Goal: Information Seeking & Learning: Learn about a topic

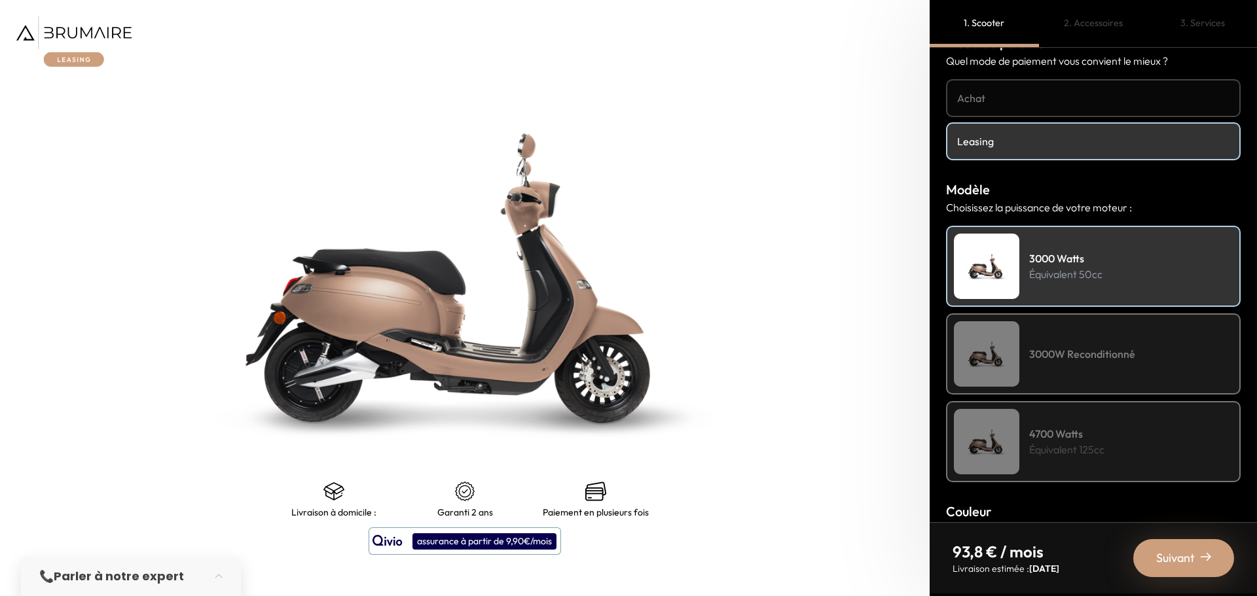
scroll to position [31, 0]
click at [1101, 412] on div "4700 Watts Équivalent 125cc" at bounding box center [1093, 441] width 295 height 81
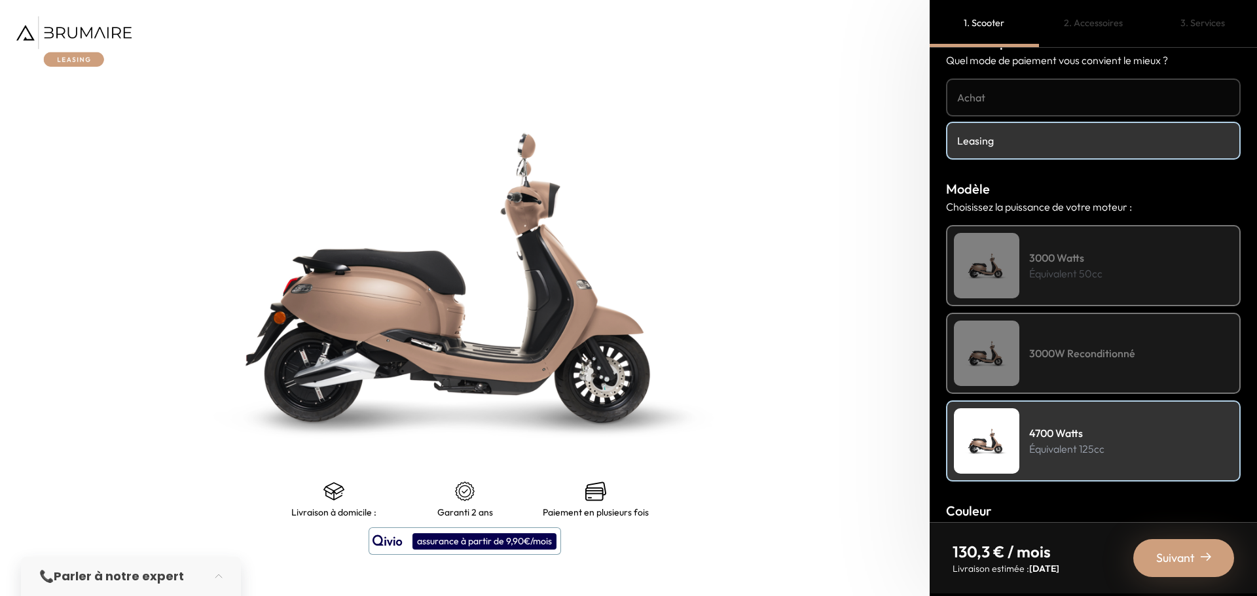
scroll to position [71, 0]
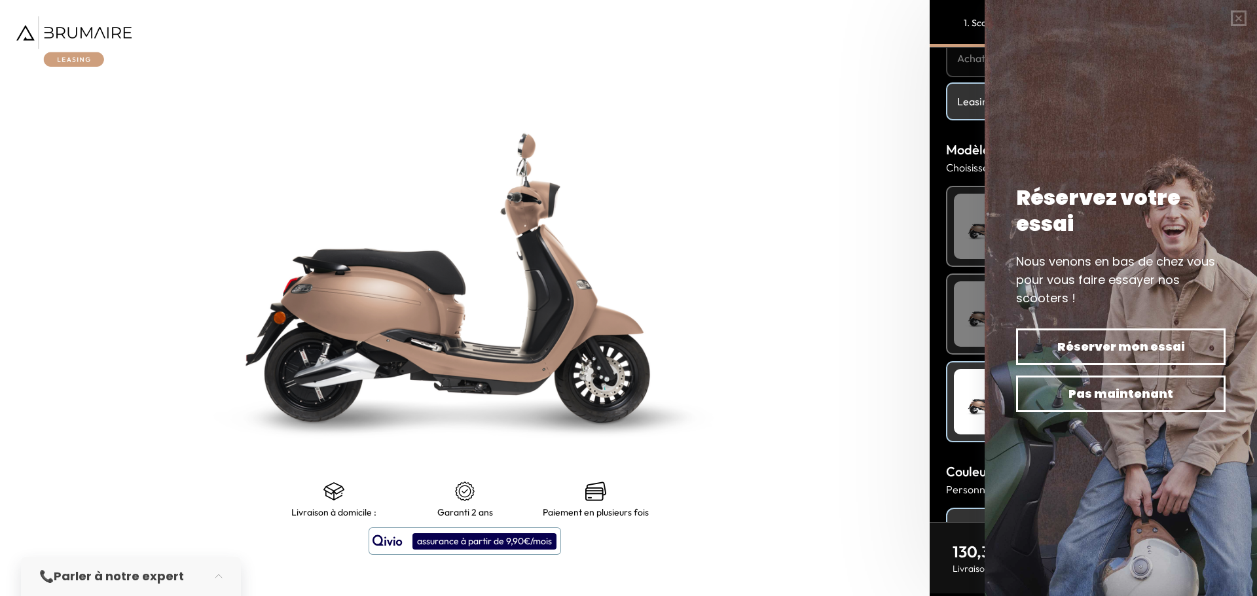
click at [1085, 223] on body "Comprendre mon paiement Vous êtes résident Française Vous bénéficiez du bonus n…" at bounding box center [628, 298] width 1257 height 596
click at [1248, 18] on button "button" at bounding box center [1238, 18] width 37 height 37
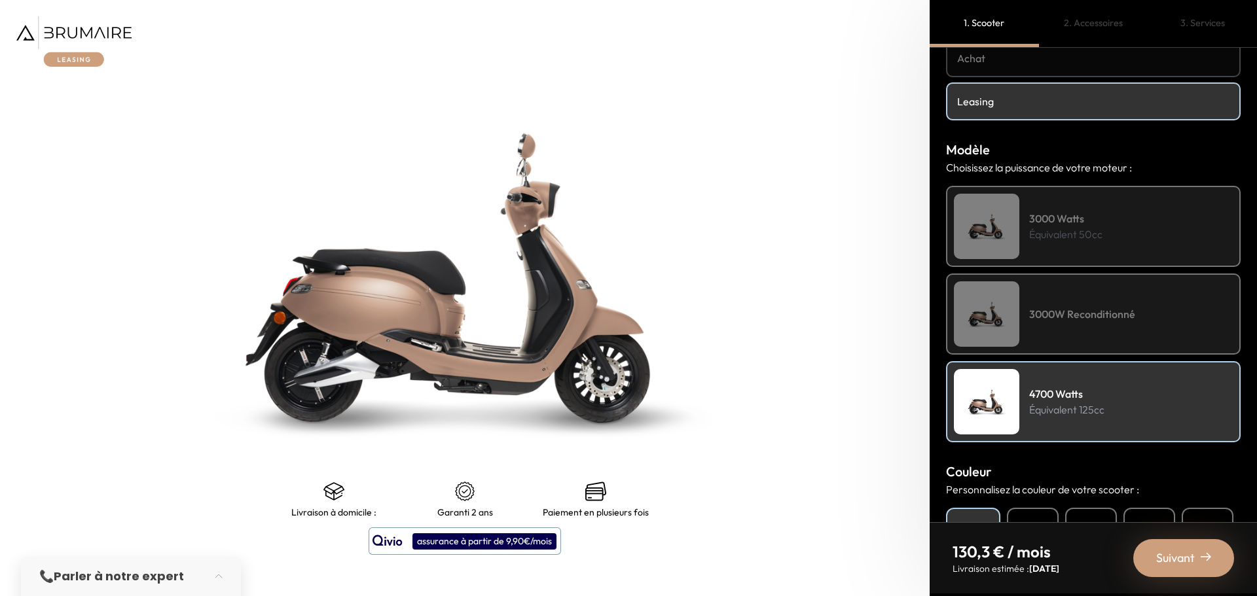
click at [1048, 232] on p "Équivalent 50cc" at bounding box center [1065, 235] width 73 height 16
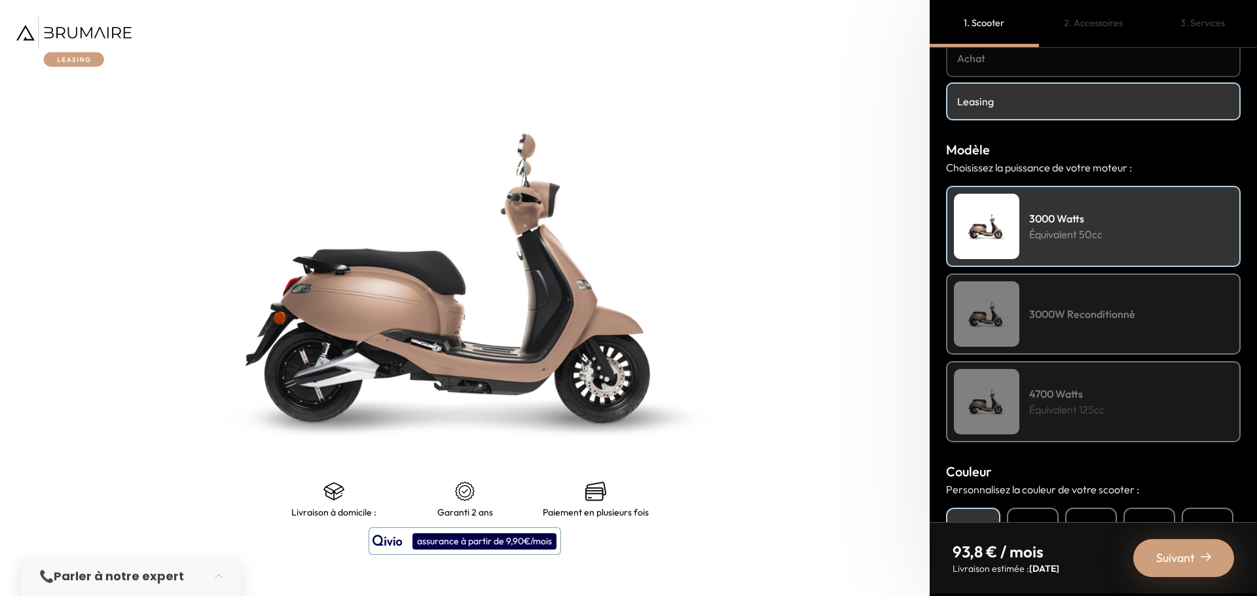
click at [1045, 399] on h4 "4700 Watts" at bounding box center [1066, 394] width 75 height 16
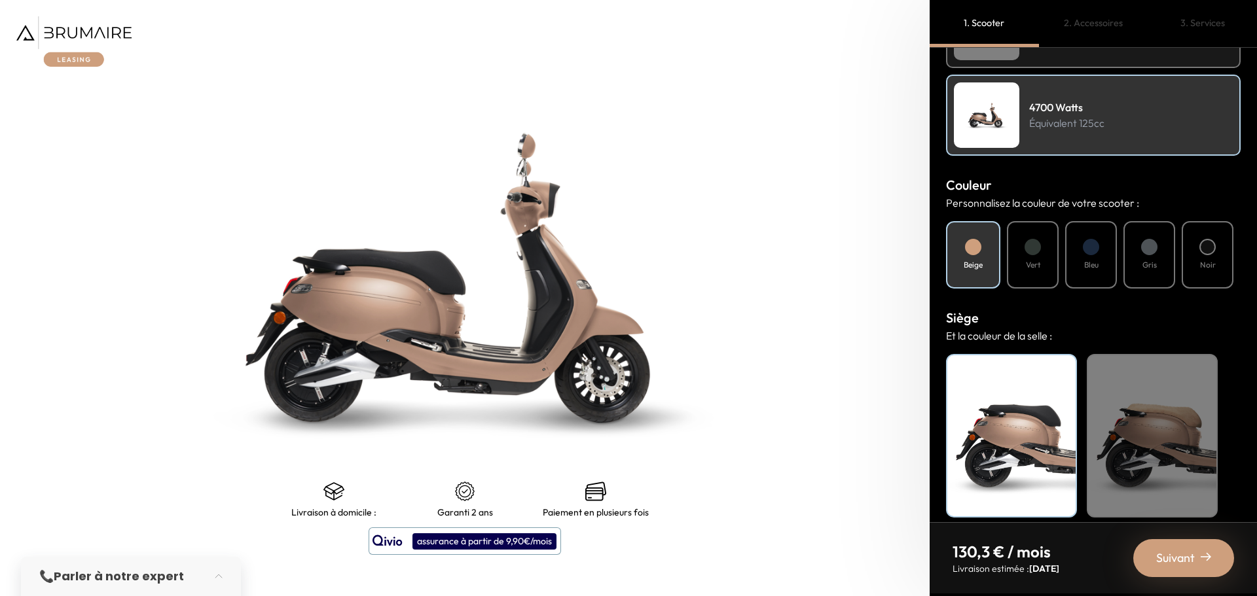
scroll to position [361, 0]
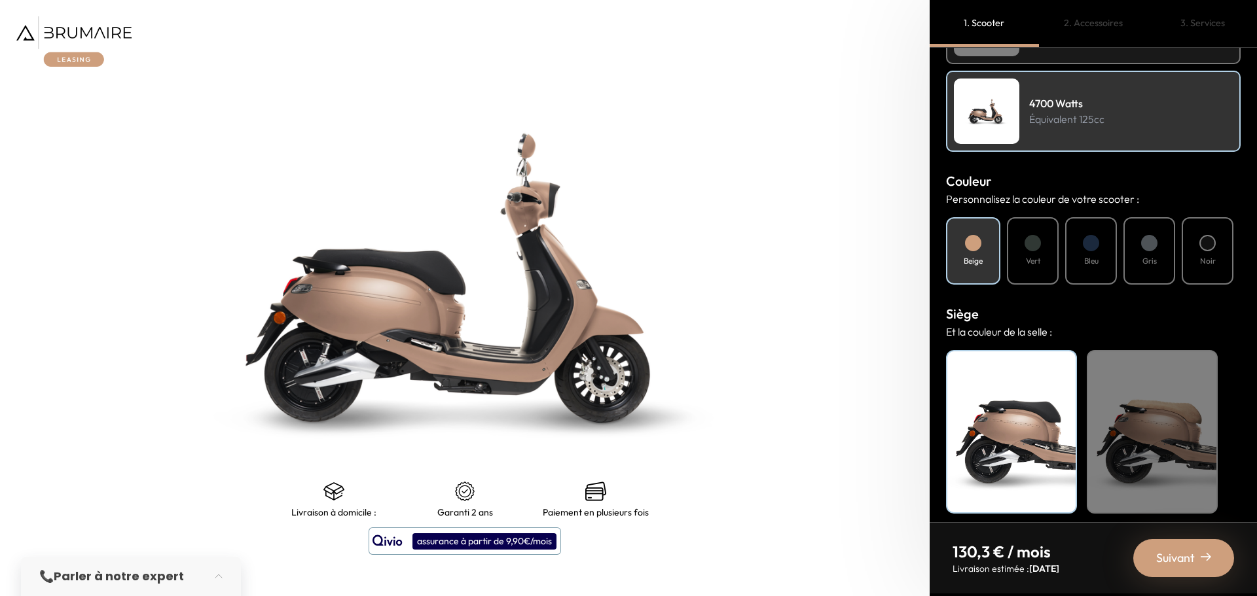
click at [1036, 250] on div at bounding box center [1033, 243] width 16 height 16
click at [1088, 253] on div "Bleu" at bounding box center [1091, 250] width 52 height 67
click at [1025, 252] on div "Vert" at bounding box center [1033, 250] width 52 height 67
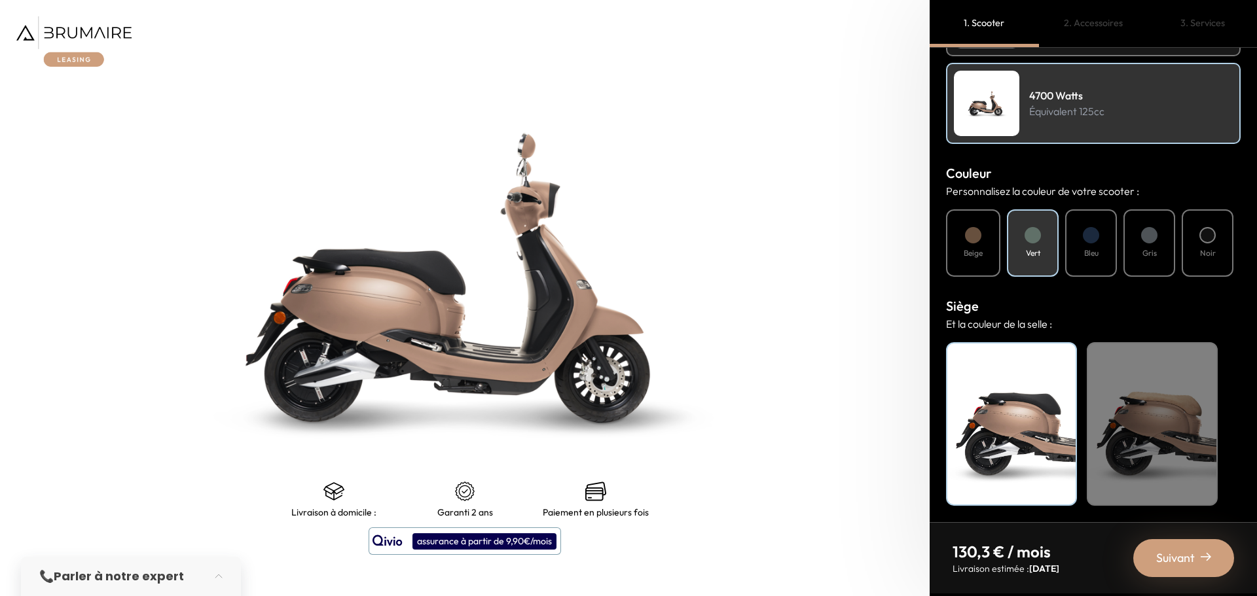
click at [1042, 466] on div "Noir" at bounding box center [1011, 424] width 131 height 164
click at [1186, 550] on span "Suivant" at bounding box center [1175, 558] width 39 height 18
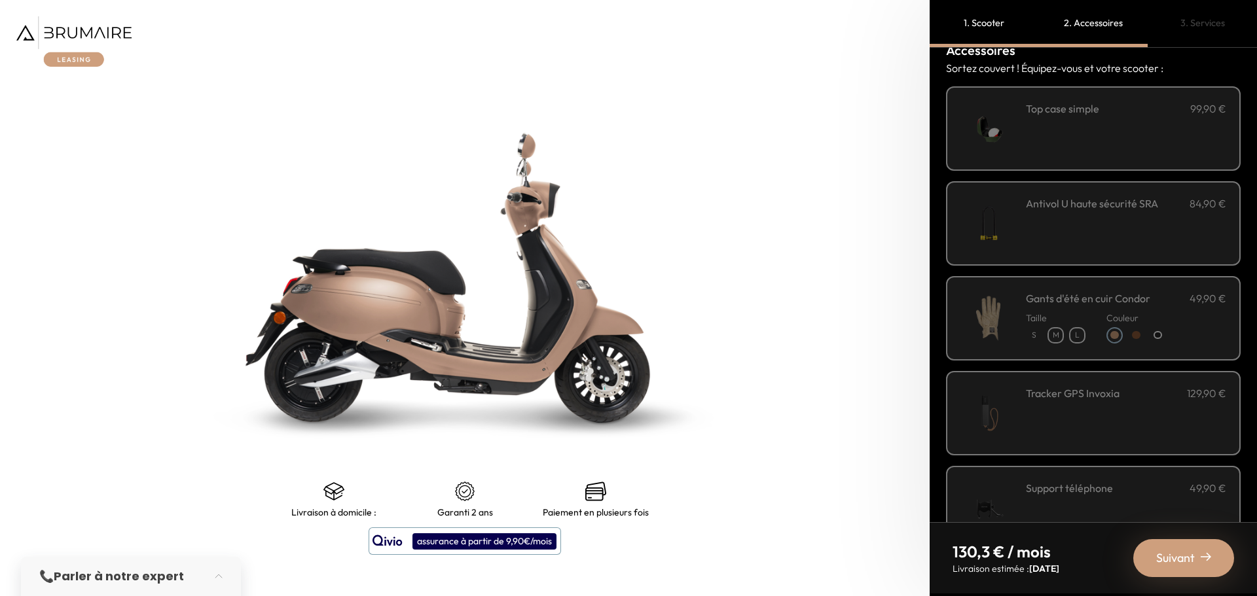
scroll to position [24, 0]
click at [1120, 115] on div "Top case simple 99,90 €" at bounding box center [1126, 108] width 200 height 16
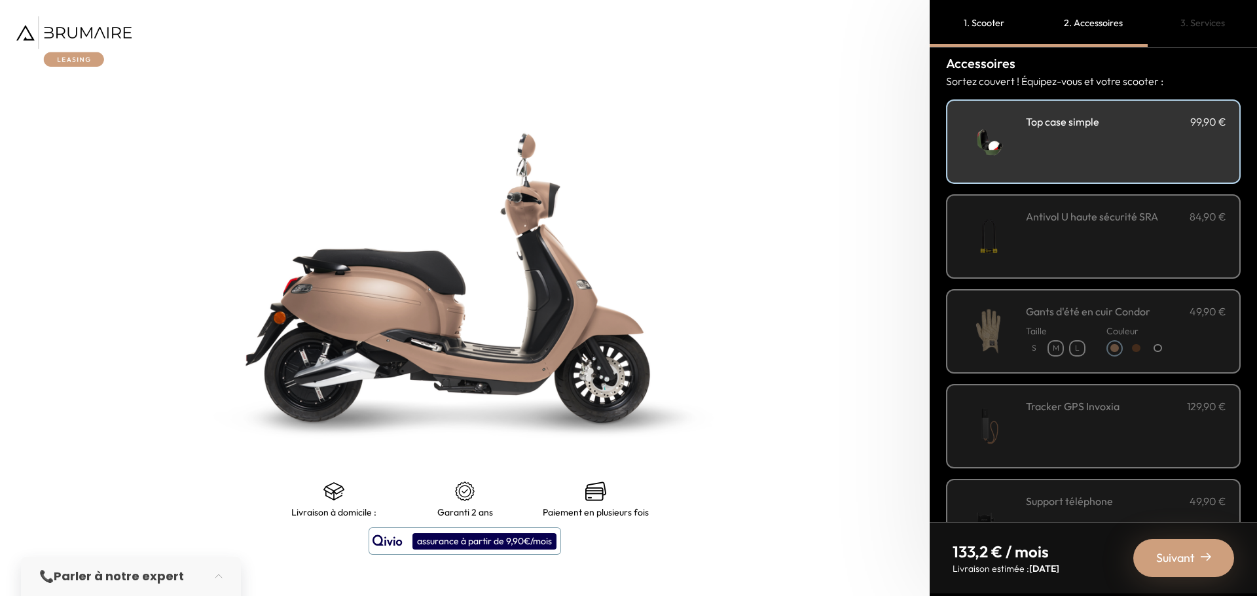
scroll to position [10, 0]
click at [1108, 174] on div "**********" at bounding box center [1093, 142] width 295 height 84
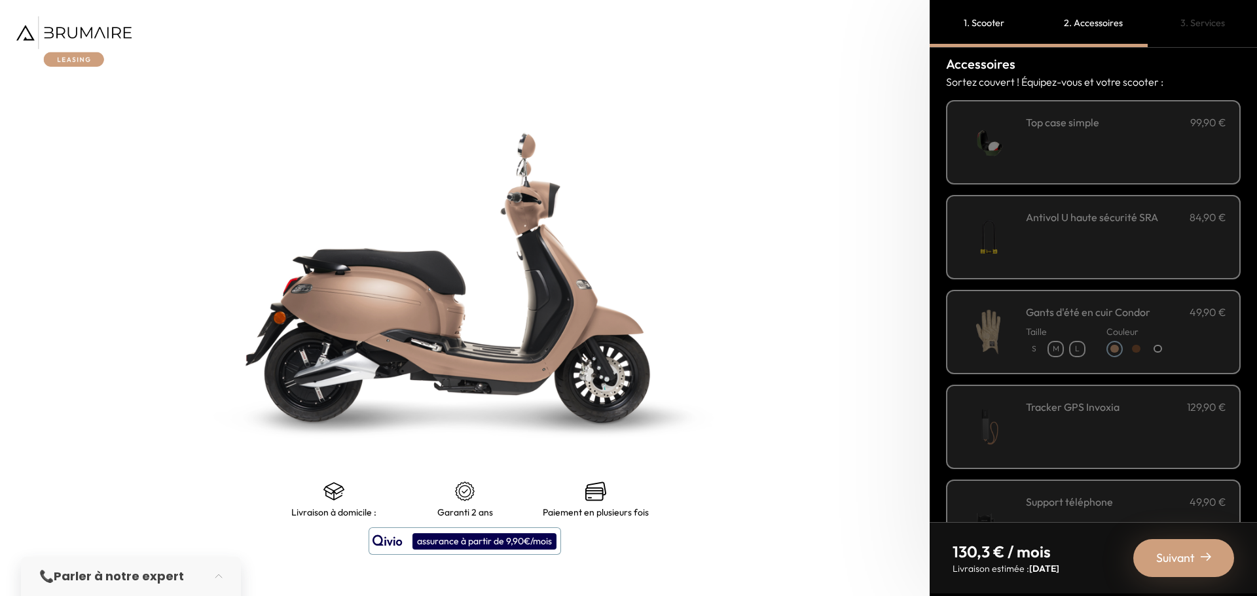
click at [1108, 174] on div "**********" at bounding box center [1093, 142] width 295 height 84
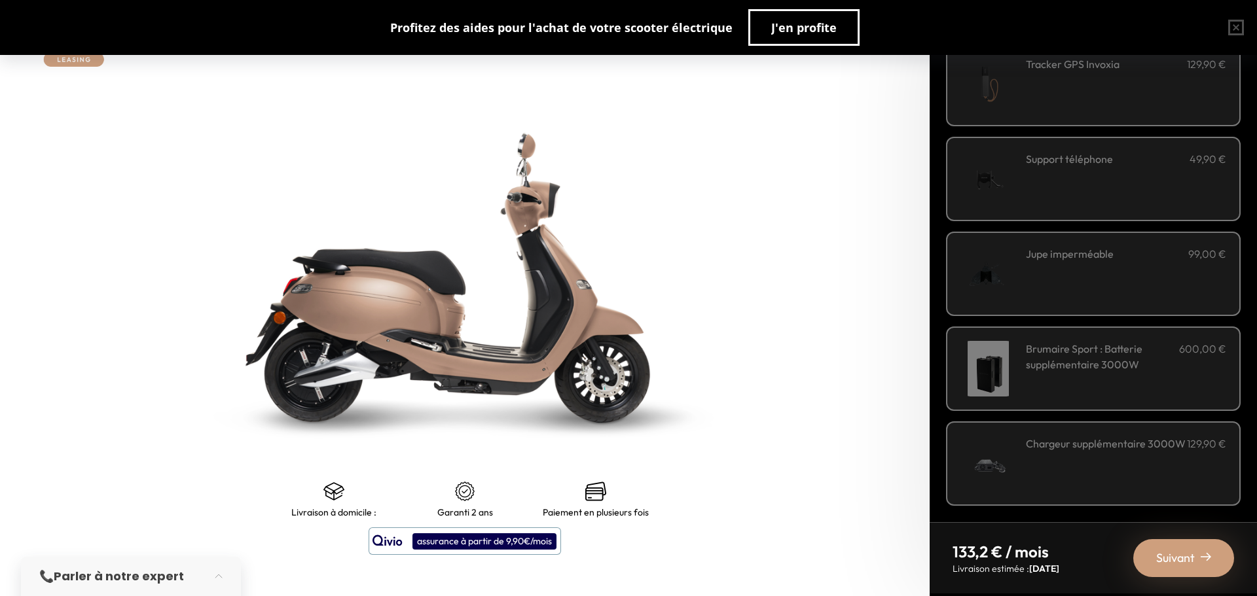
scroll to position [0, 0]
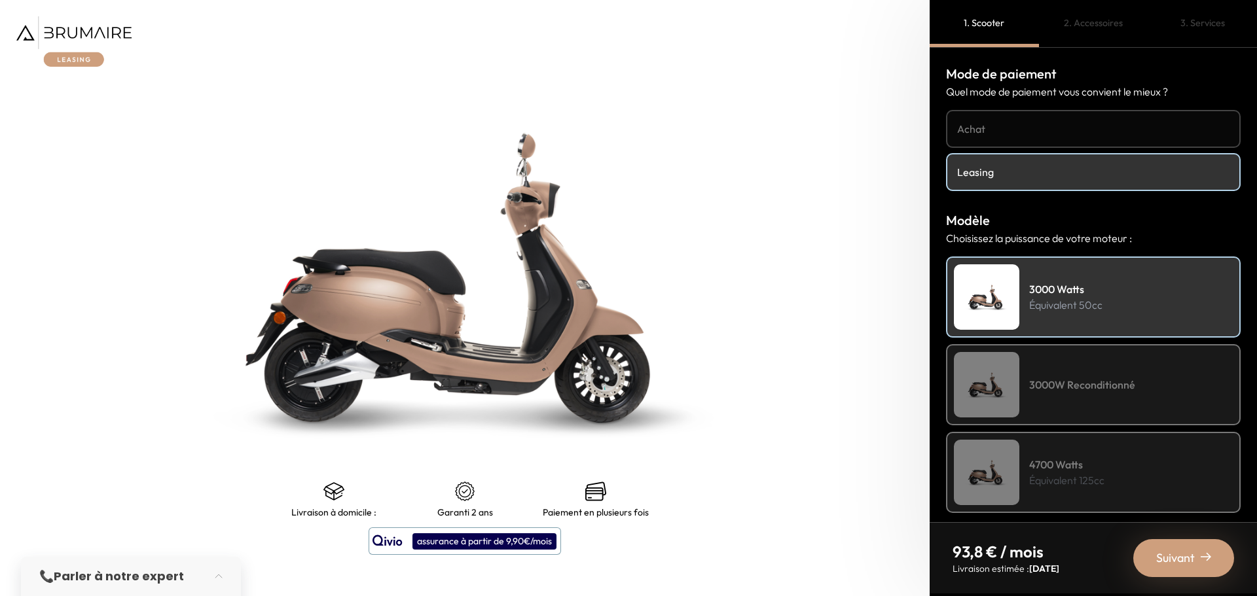
click at [89, 22] on img at bounding box center [73, 41] width 115 height 50
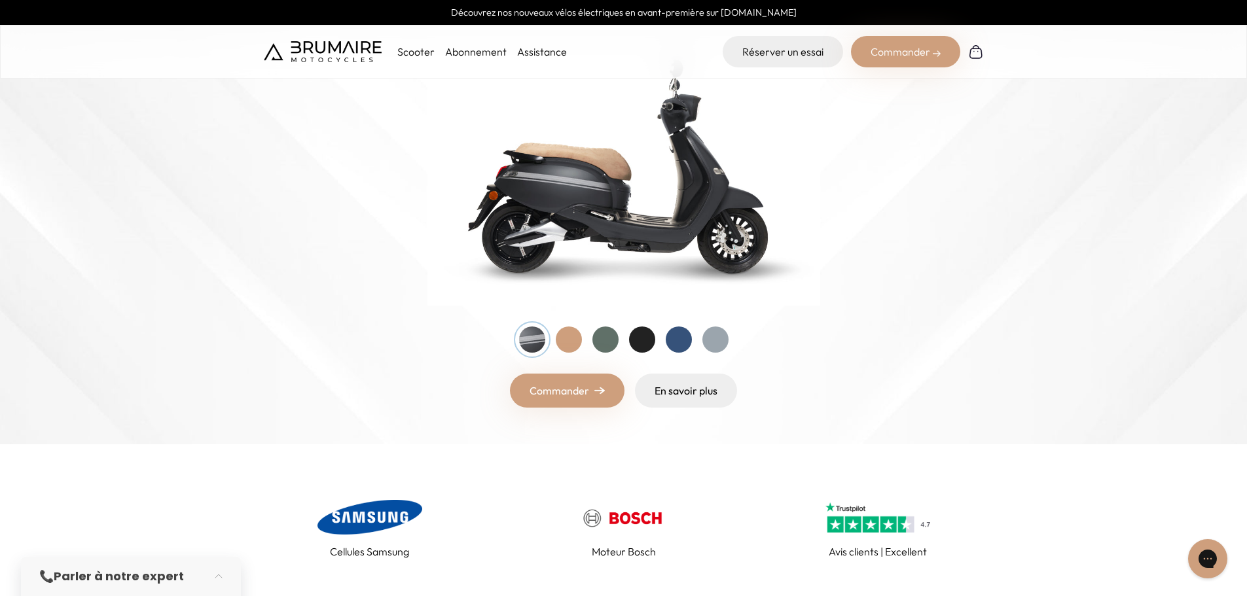
scroll to position [187, 0]
click at [608, 326] on div at bounding box center [606, 339] width 26 height 26
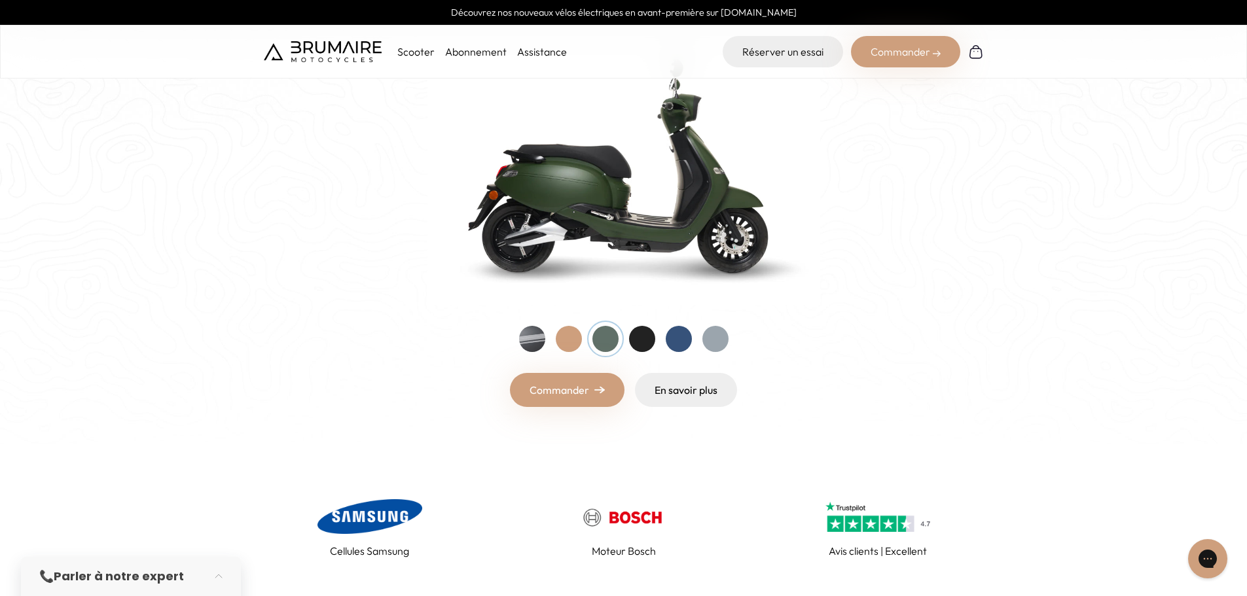
click at [674, 340] on div at bounding box center [679, 339] width 26 height 26
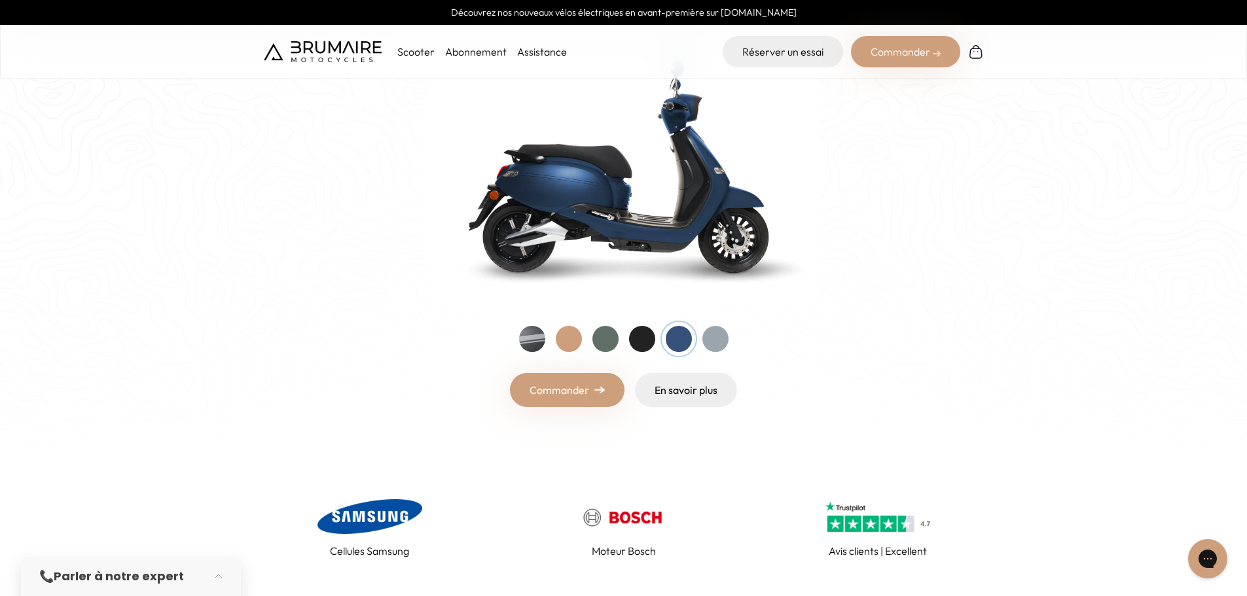
click at [606, 333] on div at bounding box center [606, 339] width 26 height 26
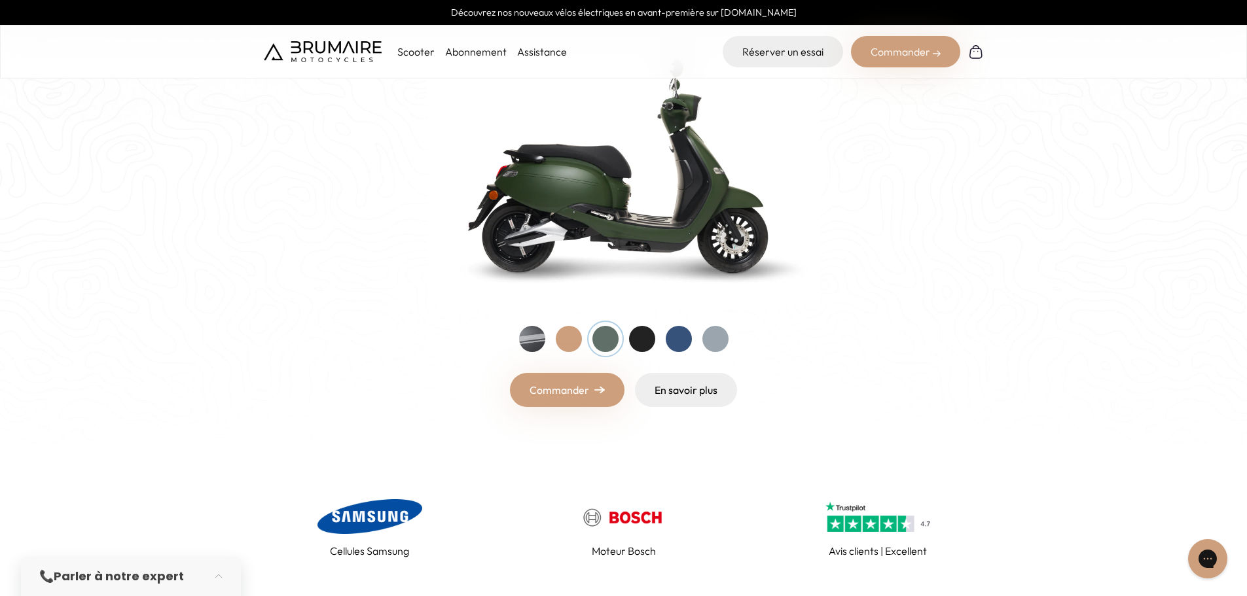
click at [725, 337] on div at bounding box center [716, 339] width 26 height 26
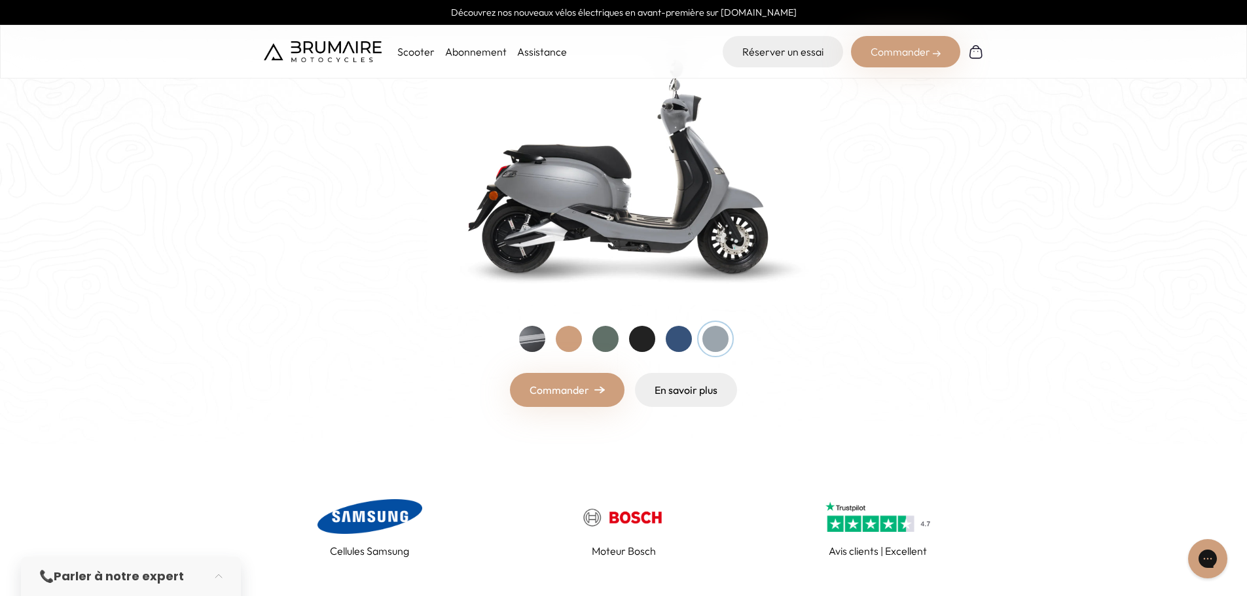
click at [592, 334] on div at bounding box center [624, 339] width 210 height 26
click at [602, 335] on div at bounding box center [606, 339] width 26 height 26
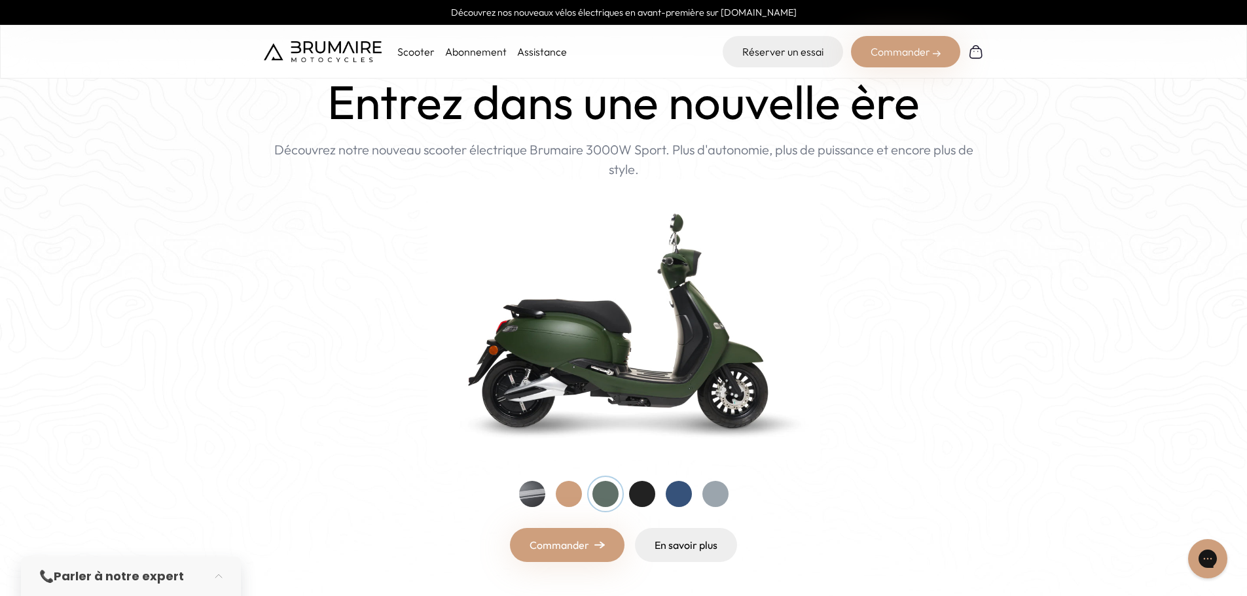
scroll to position [0, 0]
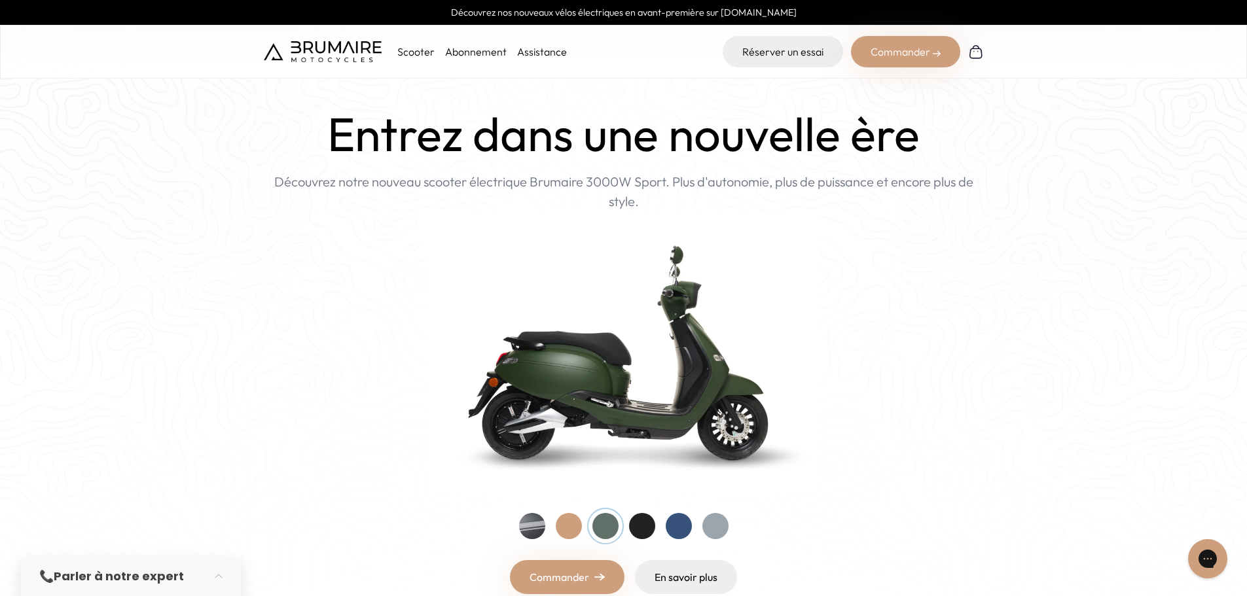
click at [404, 48] on p "Scooter" at bounding box center [415, 52] width 37 height 16
